Goal: Task Accomplishment & Management: Use online tool/utility

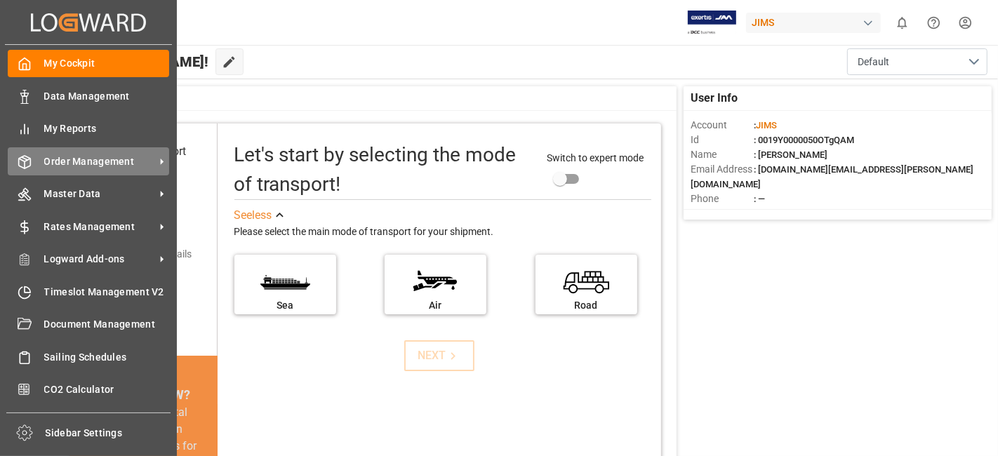
click at [106, 161] on span "Order Management" at bounding box center [99, 161] width 111 height 15
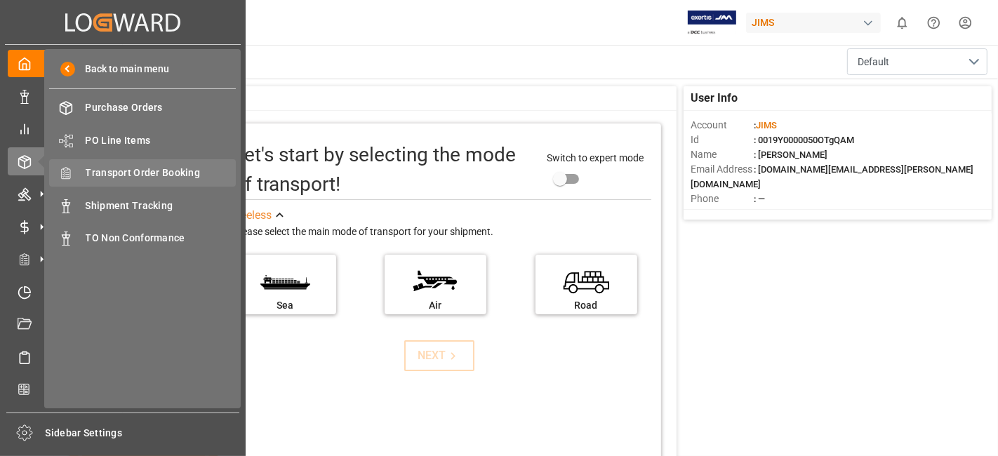
click at [180, 173] on span "Transport Order Booking" at bounding box center [161, 173] width 151 height 15
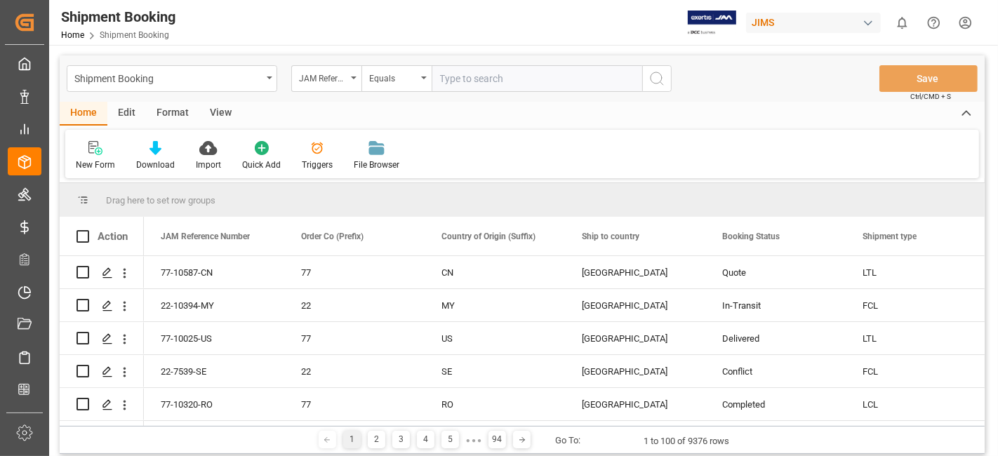
click at [458, 77] on input "text" at bounding box center [536, 78] width 210 height 27
paste input "77-10523-US"
type input "77-10523-US"
click at [659, 80] on icon "search button" at bounding box center [656, 78] width 17 height 17
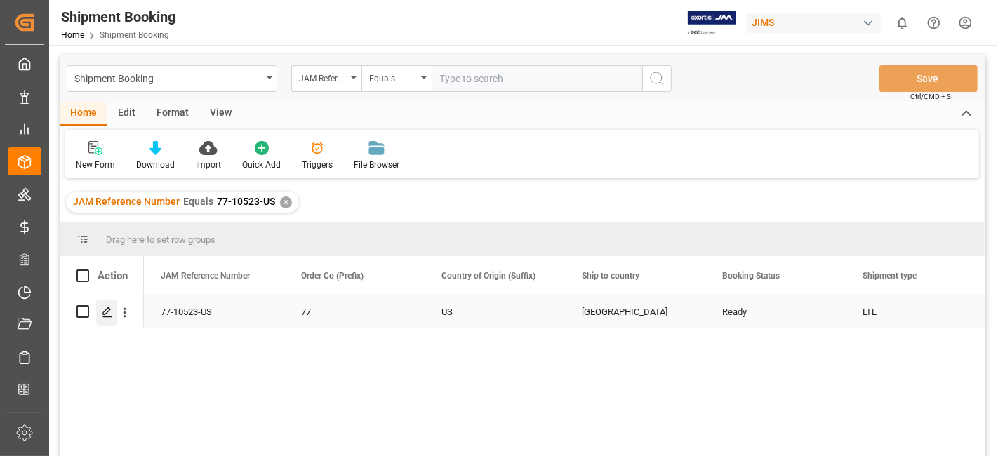
click at [108, 320] on div "Press SPACE to select this row." at bounding box center [106, 313] width 21 height 26
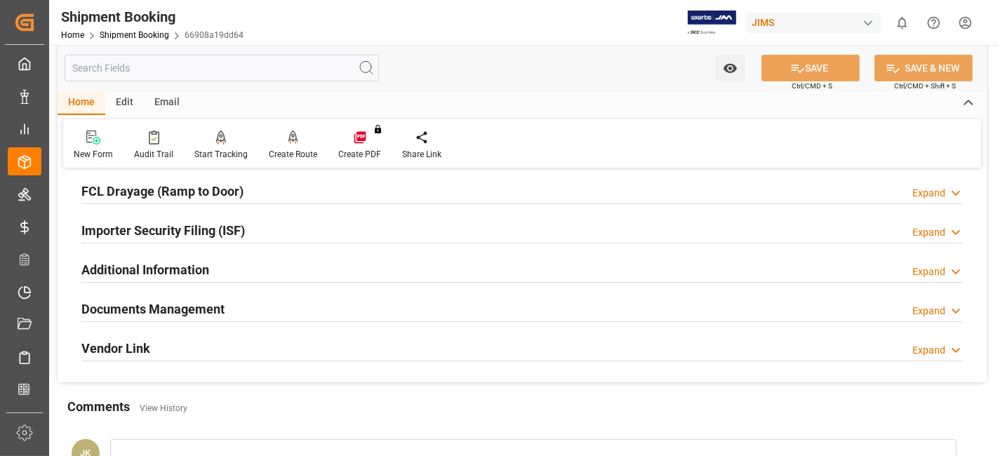
scroll to position [467, 0]
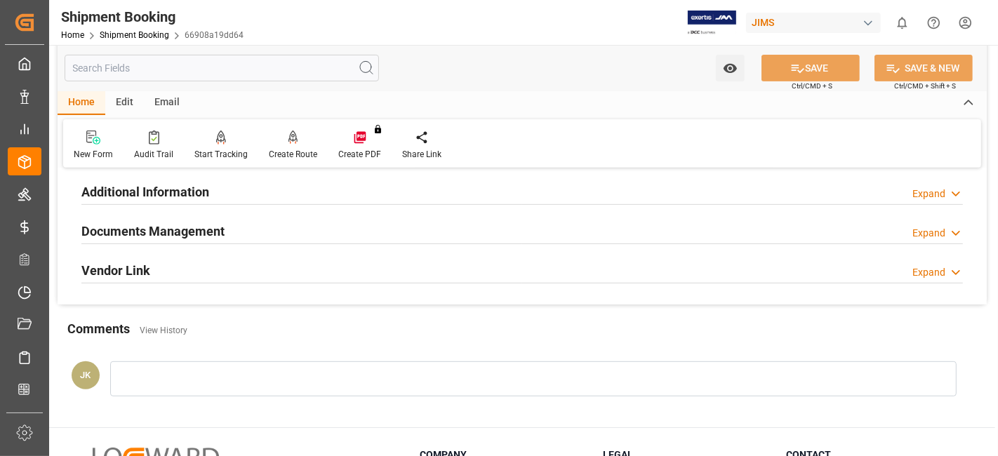
click at [180, 222] on h2 "Documents Management" at bounding box center [152, 231] width 143 height 19
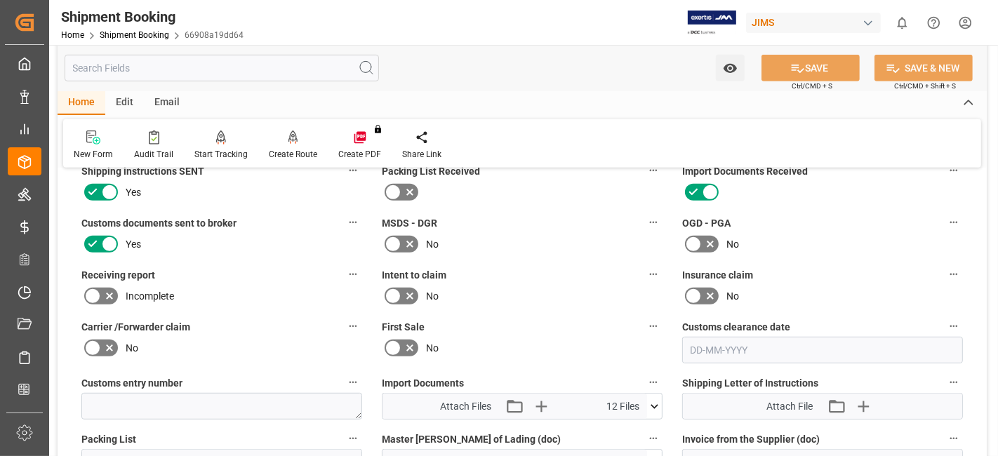
scroll to position [702, 0]
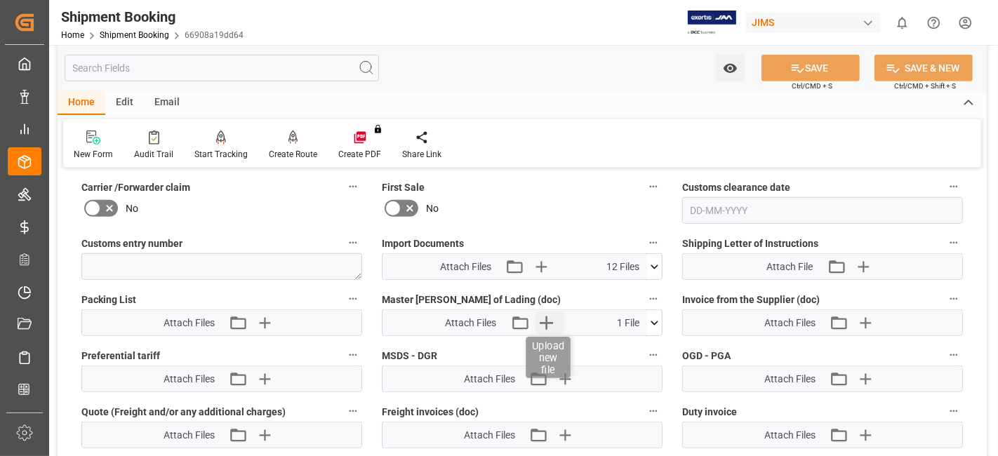
click at [545, 316] on icon "button" at bounding box center [546, 322] width 13 height 13
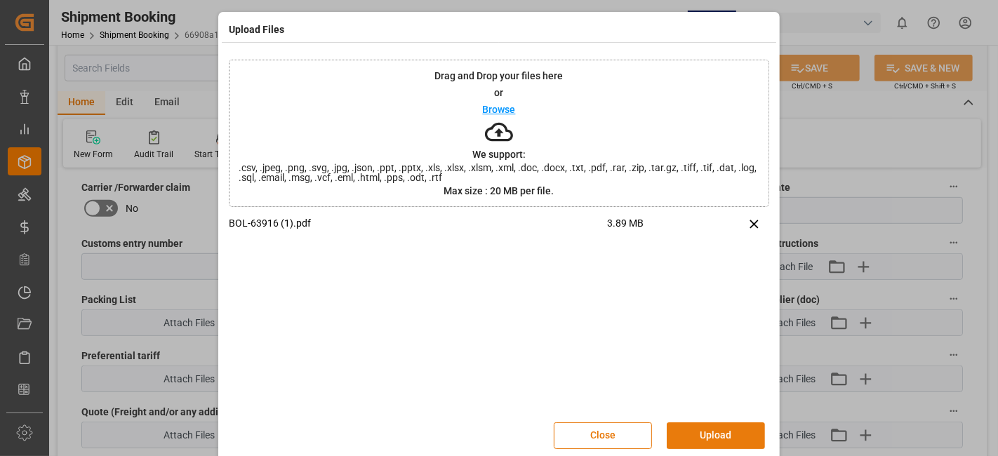
click at [699, 424] on button "Upload" at bounding box center [716, 435] width 98 height 27
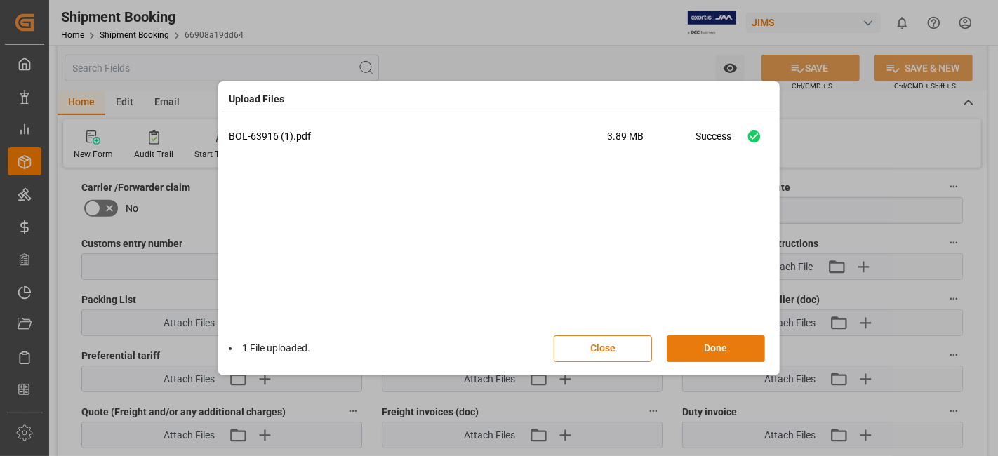
click at [698, 354] on button "Done" at bounding box center [716, 348] width 98 height 27
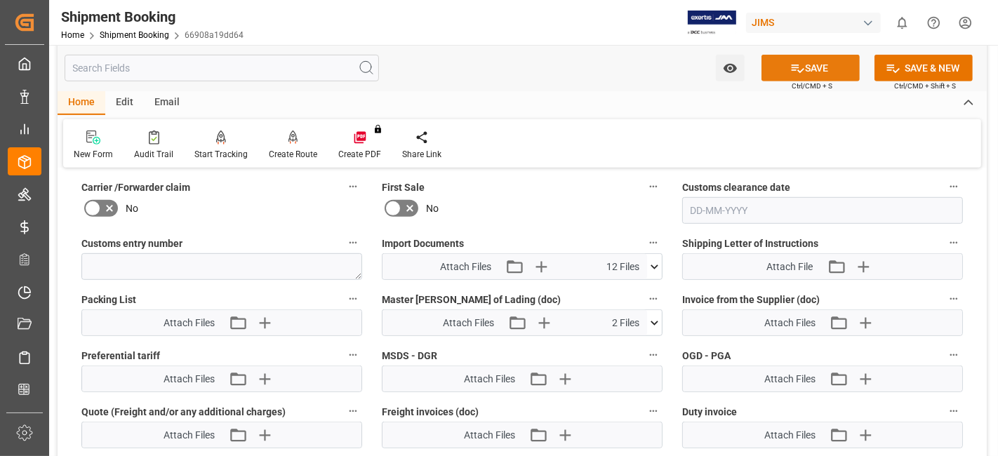
click at [809, 66] on button "SAVE" at bounding box center [810, 68] width 98 height 27
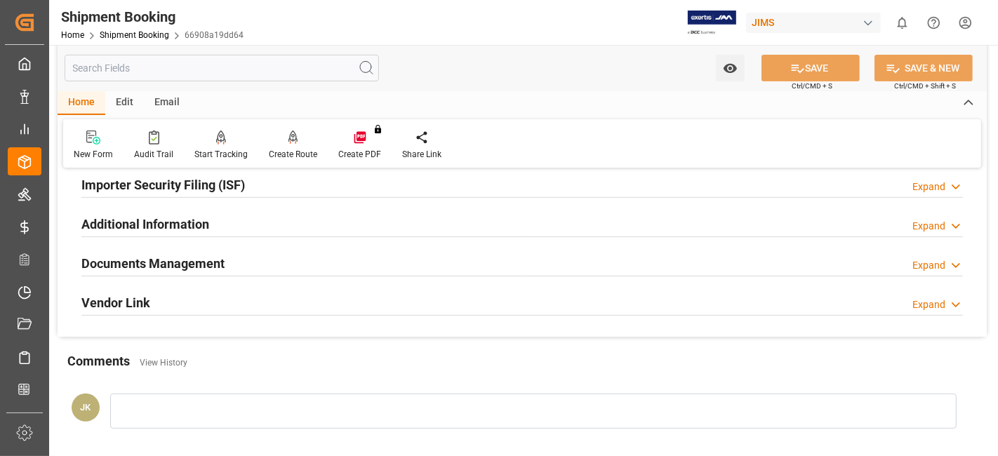
scroll to position [438, 0]
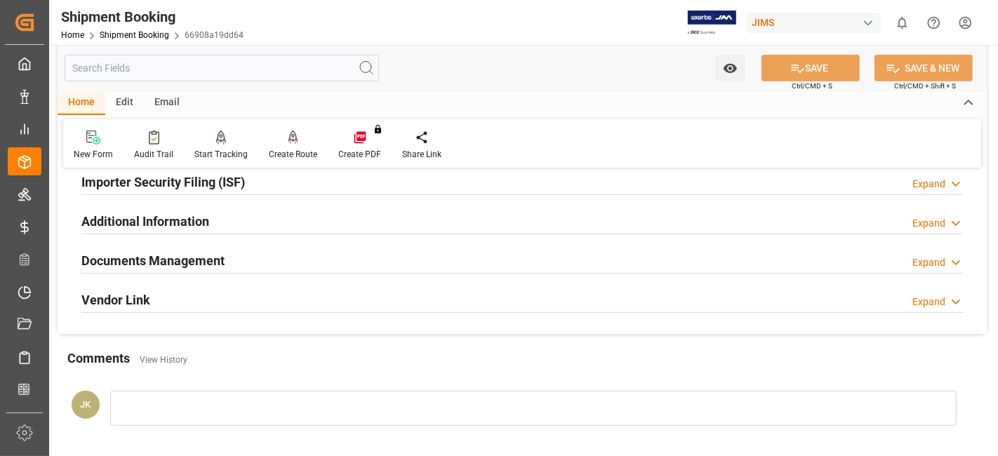
click at [165, 263] on h2 "Documents Management" at bounding box center [152, 260] width 143 height 19
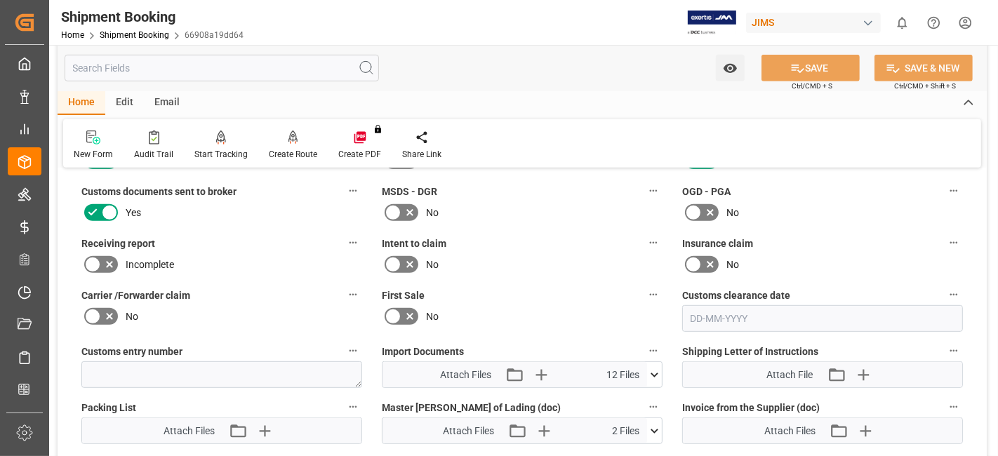
scroll to position [749, 0]
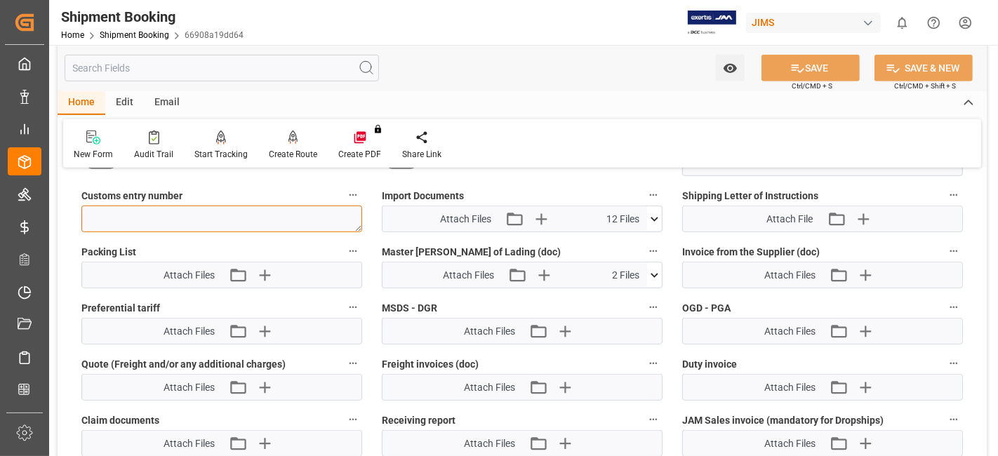
click at [156, 209] on textarea at bounding box center [221, 219] width 281 height 27
paste textarea "13391-69273874-6"
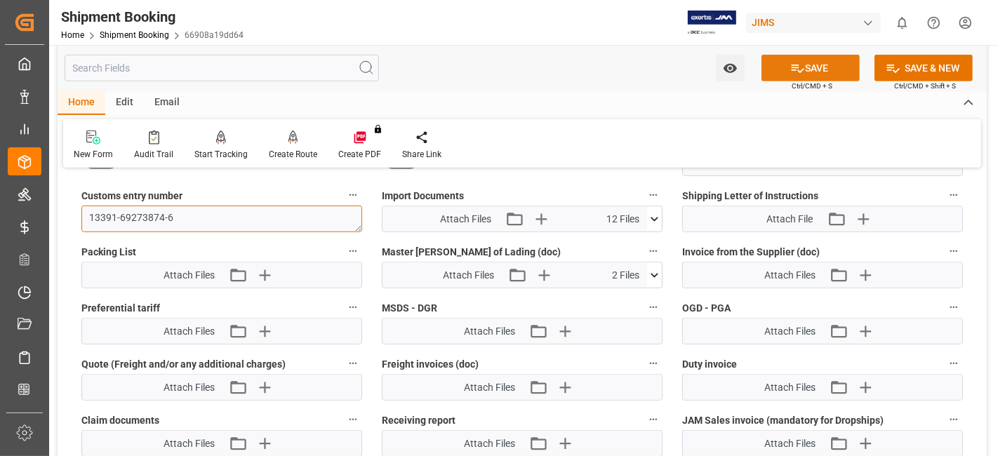
type textarea "13391-69273874-6"
click at [805, 64] on button "SAVE" at bounding box center [810, 68] width 98 height 27
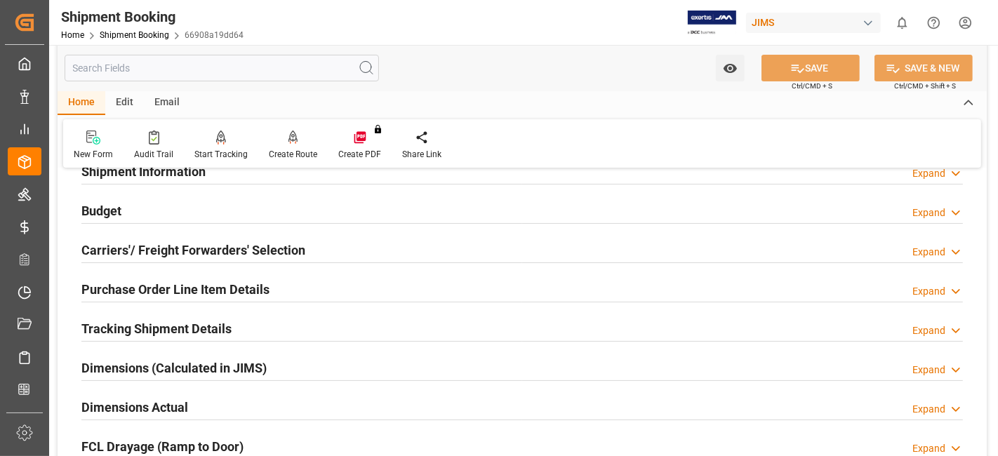
scroll to position [0, 0]
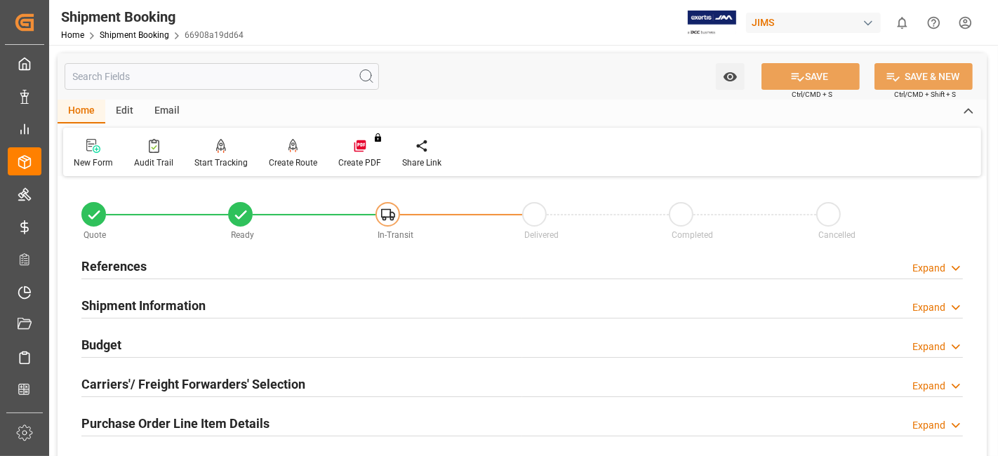
drag, startPoint x: 206, startPoint y: 266, endPoint x: 192, endPoint y: 295, distance: 32.0
click at [206, 266] on div "References Expand" at bounding box center [521, 265] width 881 height 27
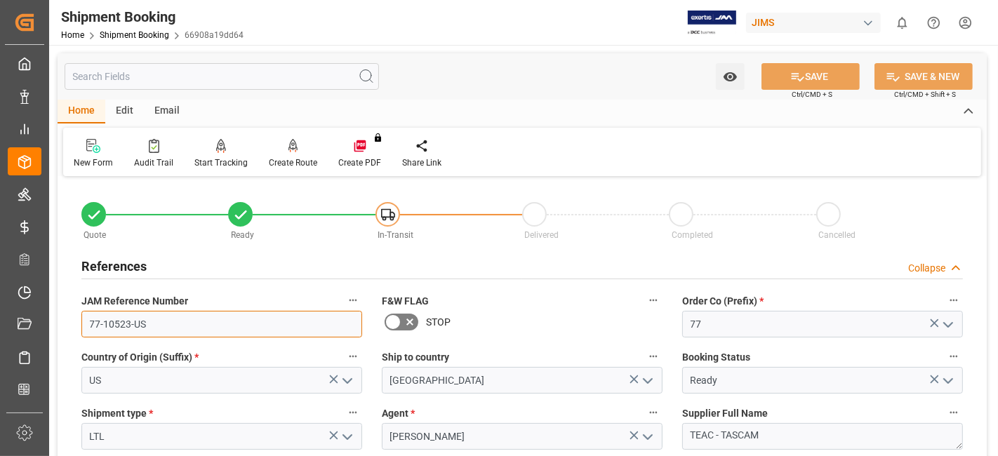
drag, startPoint x: 182, startPoint y: 317, endPoint x: 5, endPoint y: 295, distance: 178.1
click at [39, 311] on div "Created by potrace 1.15, written by [PERSON_NAME] [DATE]-[DATE] Created by potr…" at bounding box center [499, 228] width 998 height 456
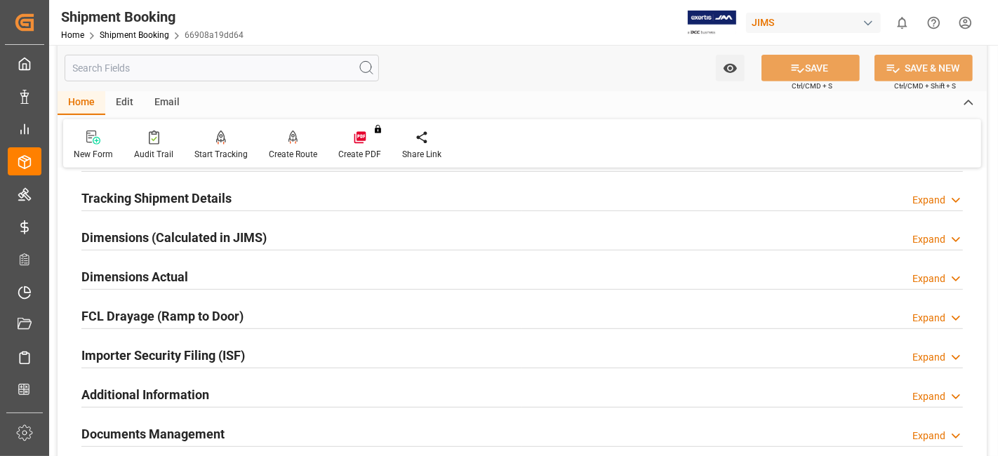
scroll to position [702, 0]
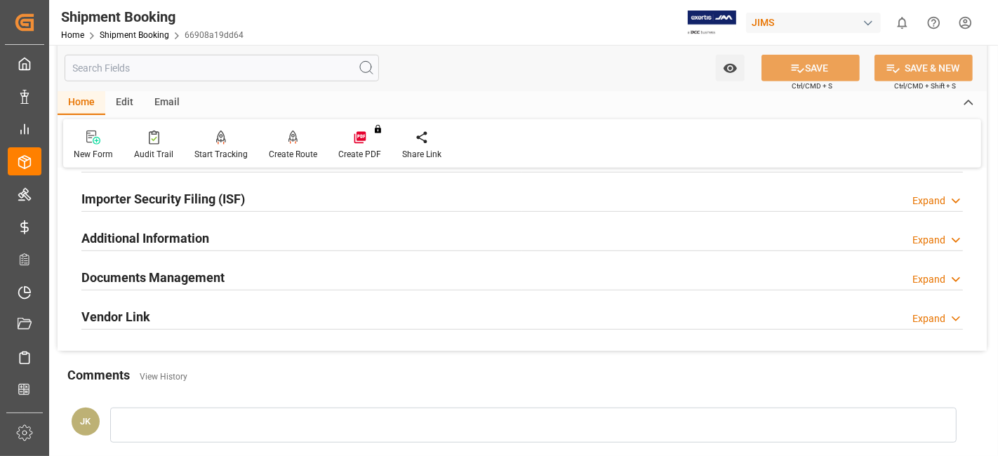
drag, startPoint x: 182, startPoint y: 271, endPoint x: 157, endPoint y: 317, distance: 52.7
click at [182, 270] on h2 "Documents Management" at bounding box center [152, 277] width 143 height 19
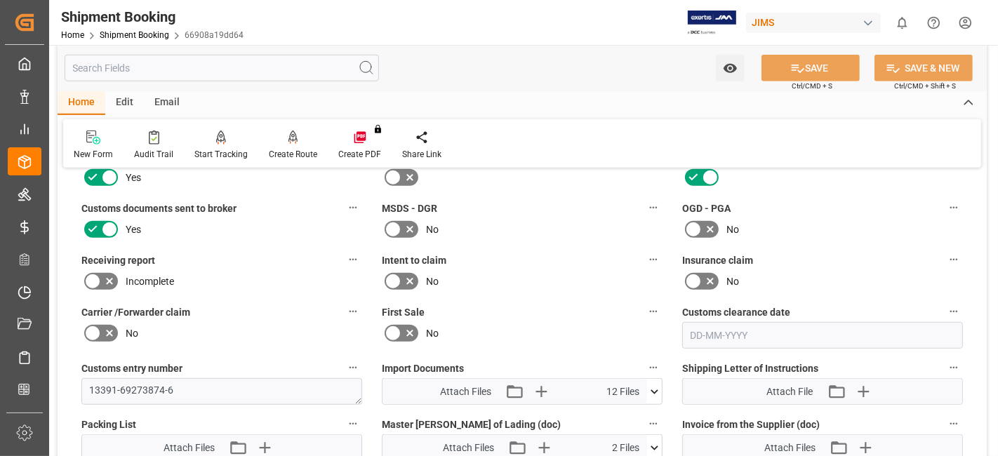
scroll to position [935, 0]
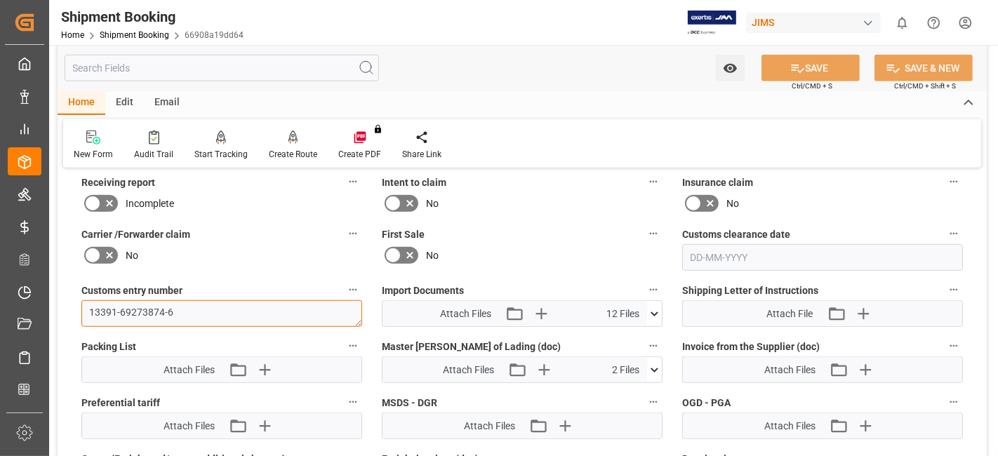
drag, startPoint x: 173, startPoint y: 312, endPoint x: 85, endPoint y: 312, distance: 88.4
click at [85, 312] on textarea "13391-69273874-6" at bounding box center [221, 313] width 281 height 27
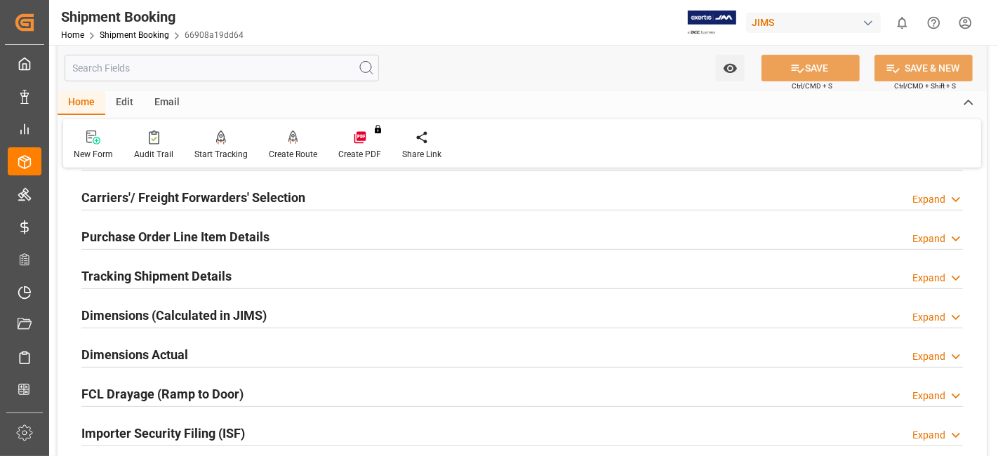
scroll to position [389, 0]
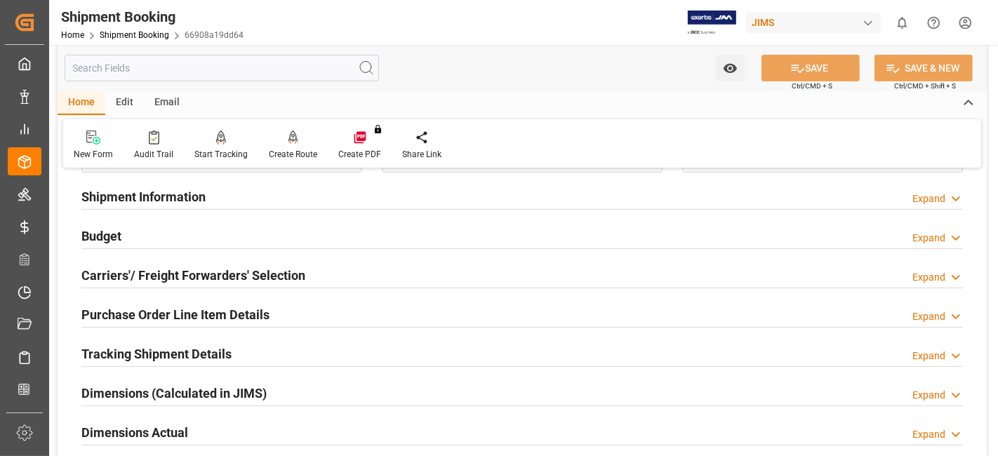
click at [175, 354] on h2 "Tracking Shipment Details" at bounding box center [156, 353] width 150 height 19
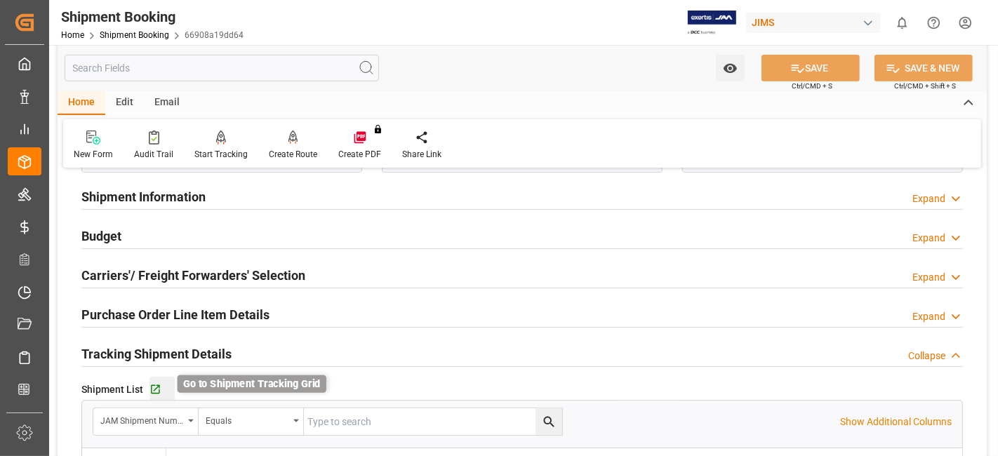
click at [153, 387] on icon "button" at bounding box center [155, 389] width 9 height 9
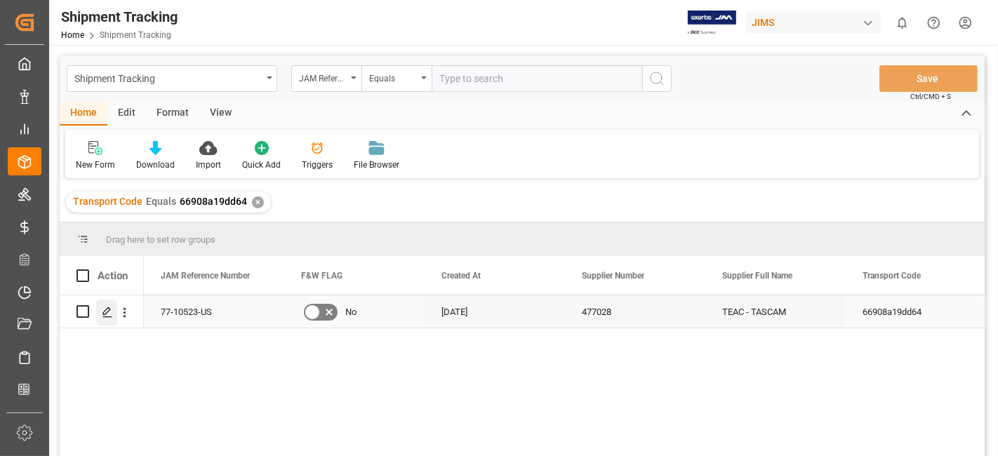
click at [108, 314] on icon "Press SPACE to select this row." at bounding box center [107, 312] width 11 height 11
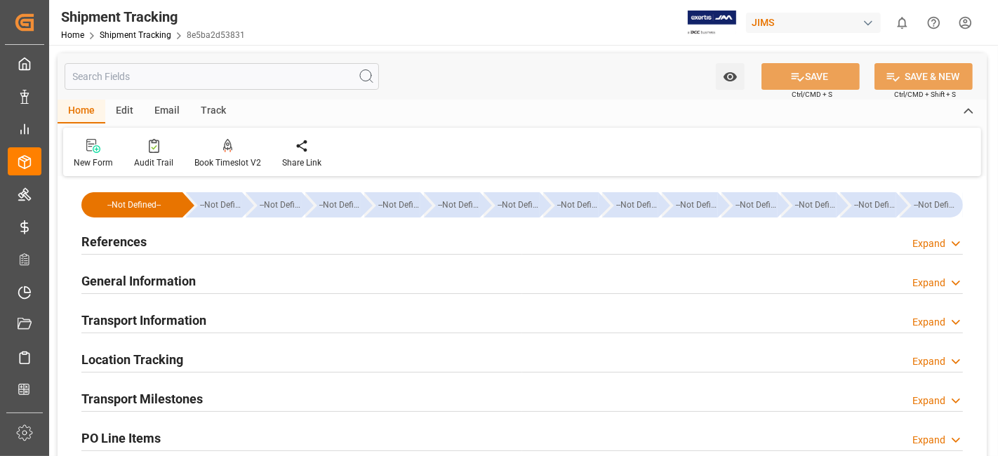
type input "13-08-2025 00:00"
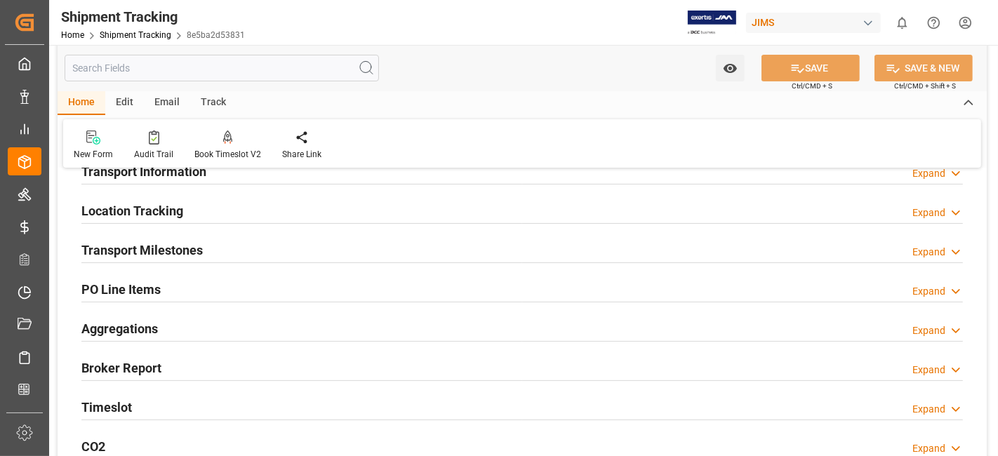
scroll to position [78, 0]
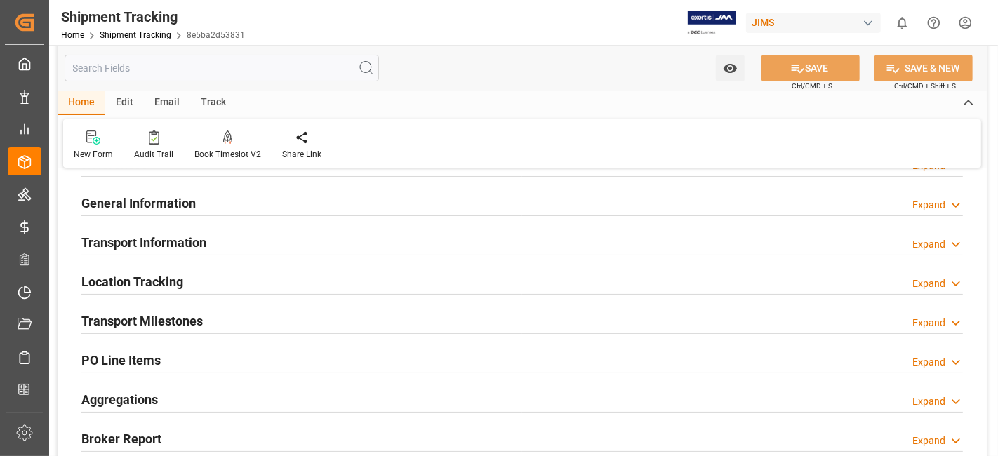
click at [258, 321] on div "Transport Milestones Expand" at bounding box center [521, 320] width 881 height 27
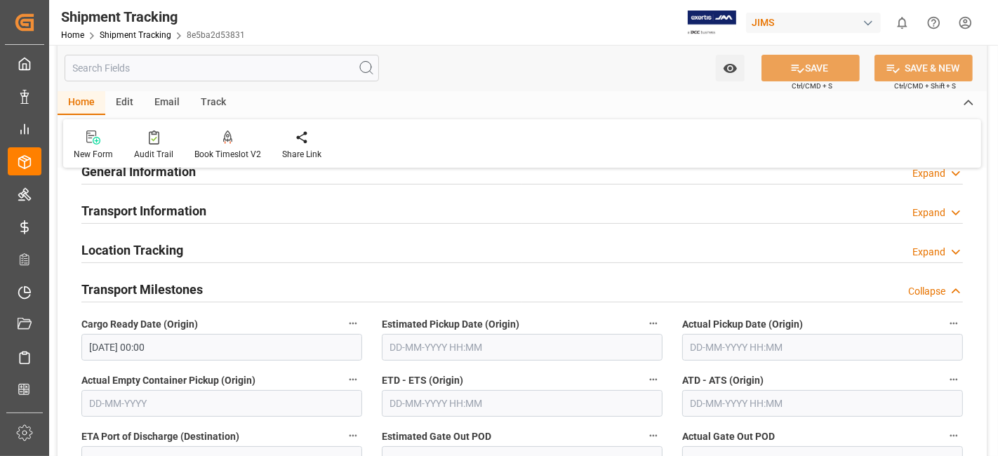
scroll to position [0, 0]
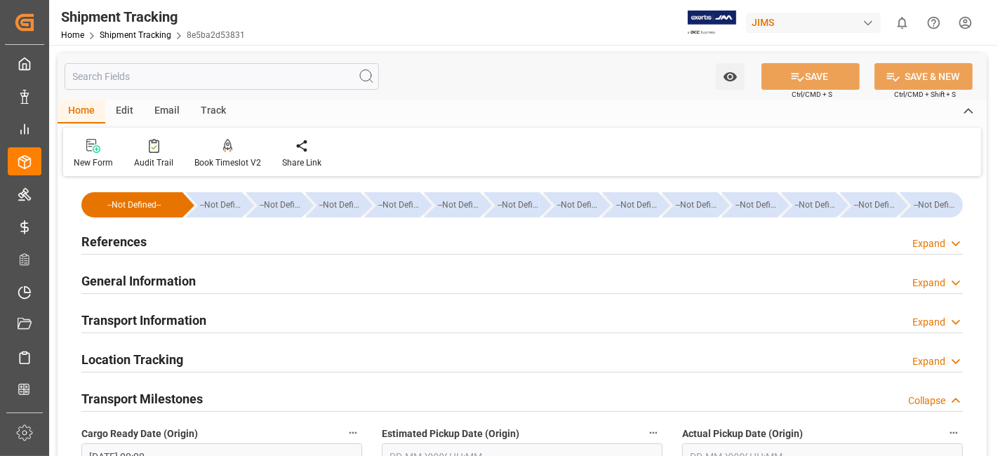
click at [162, 250] on div "References Expand" at bounding box center [521, 240] width 881 height 27
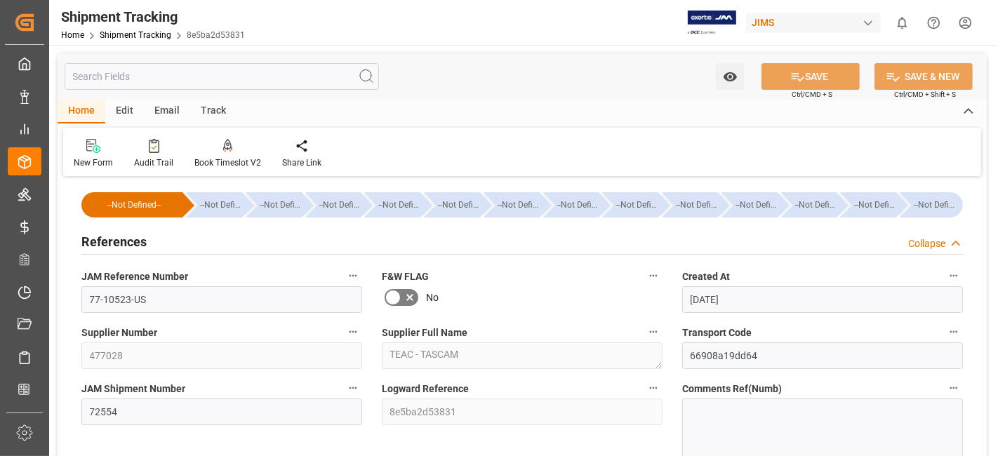
click at [162, 250] on div "References Collapse" at bounding box center [521, 240] width 881 height 27
